Goal: Task Accomplishment & Management: Use online tool/utility

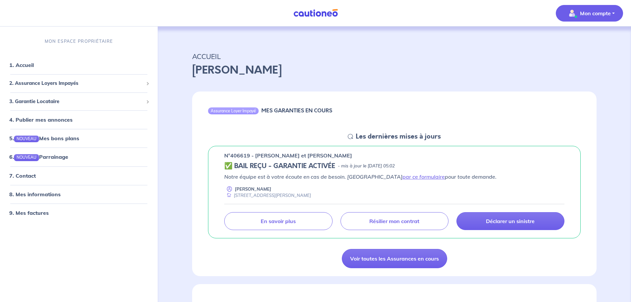
click at [585, 13] on p "Mon compte" at bounding box center [595, 13] width 31 height 8
click at [446, 43] on div "ACCUEIL [PERSON_NAME]" at bounding box center [394, 62] width 437 height 41
click at [33, 67] on link "1. Accueil" at bounding box center [21, 65] width 24 height 7
click at [54, 81] on span "2. Assurance Loyers Impayés" at bounding box center [76, 84] width 134 height 8
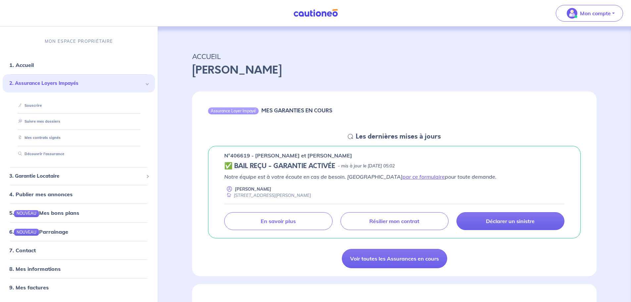
click at [54, 81] on span "2. Assurance Loyers Impayés" at bounding box center [76, 84] width 134 height 8
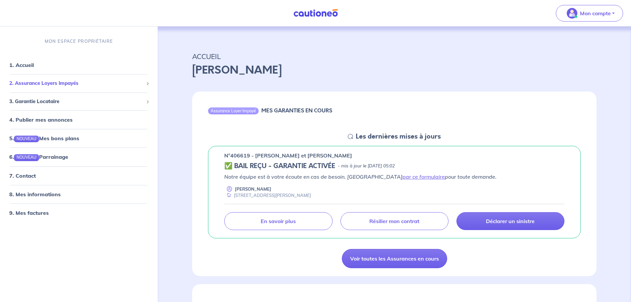
click at [54, 81] on span "2. Assurance Loyers Impayés" at bounding box center [76, 84] width 134 height 8
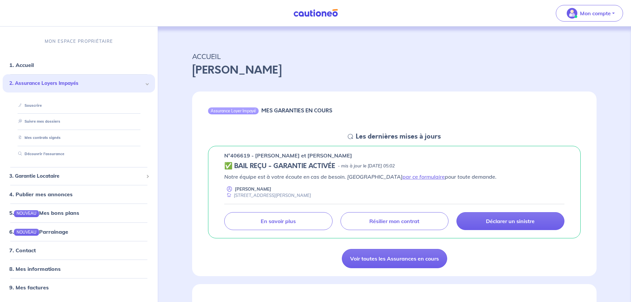
click at [54, 81] on span "2. Assurance Loyers Impayés" at bounding box center [76, 84] width 134 height 8
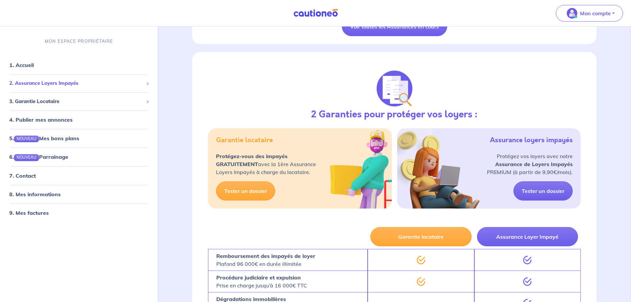
scroll to position [265, 0]
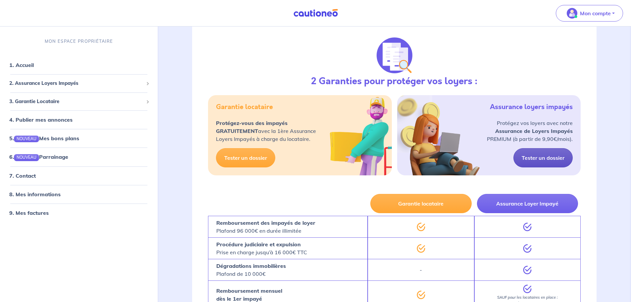
click at [546, 160] on link "Tester un dossier" at bounding box center [543, 157] width 59 height 19
